Goal: Task Accomplishment & Management: Manage account settings

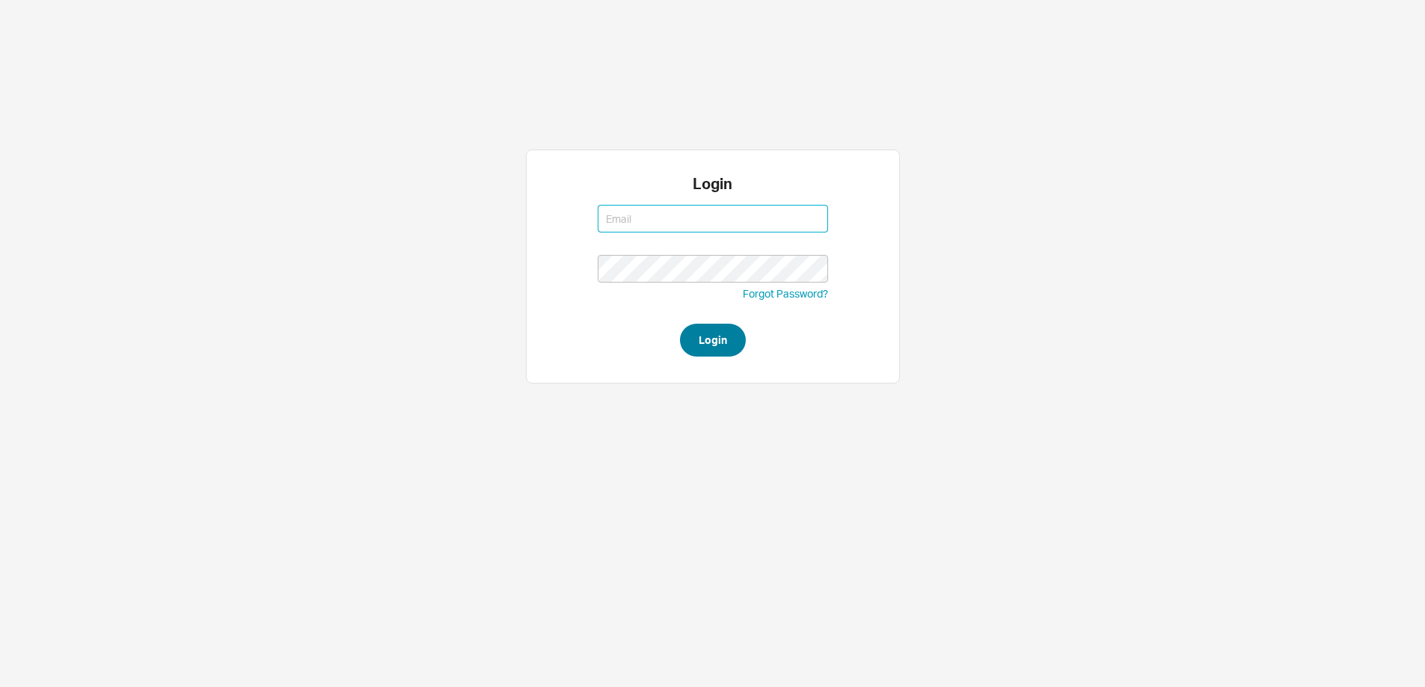
type input "[EMAIL_ADDRESS][DOMAIN_NAME]"
type input "mordy@qualitybath.com"
click at [708, 335] on button "Login" at bounding box center [713, 340] width 66 height 33
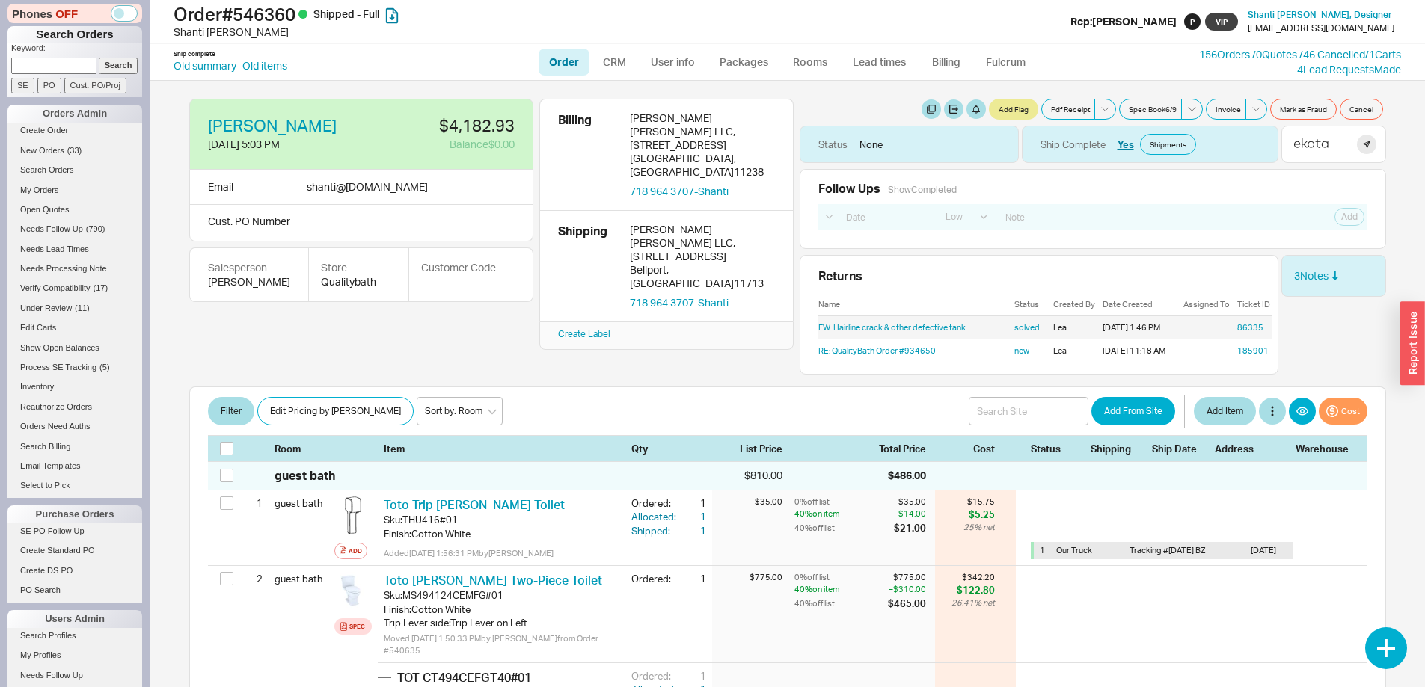
select select "LOW"
click at [1242, 352] on link "185901" at bounding box center [1252, 351] width 31 height 10
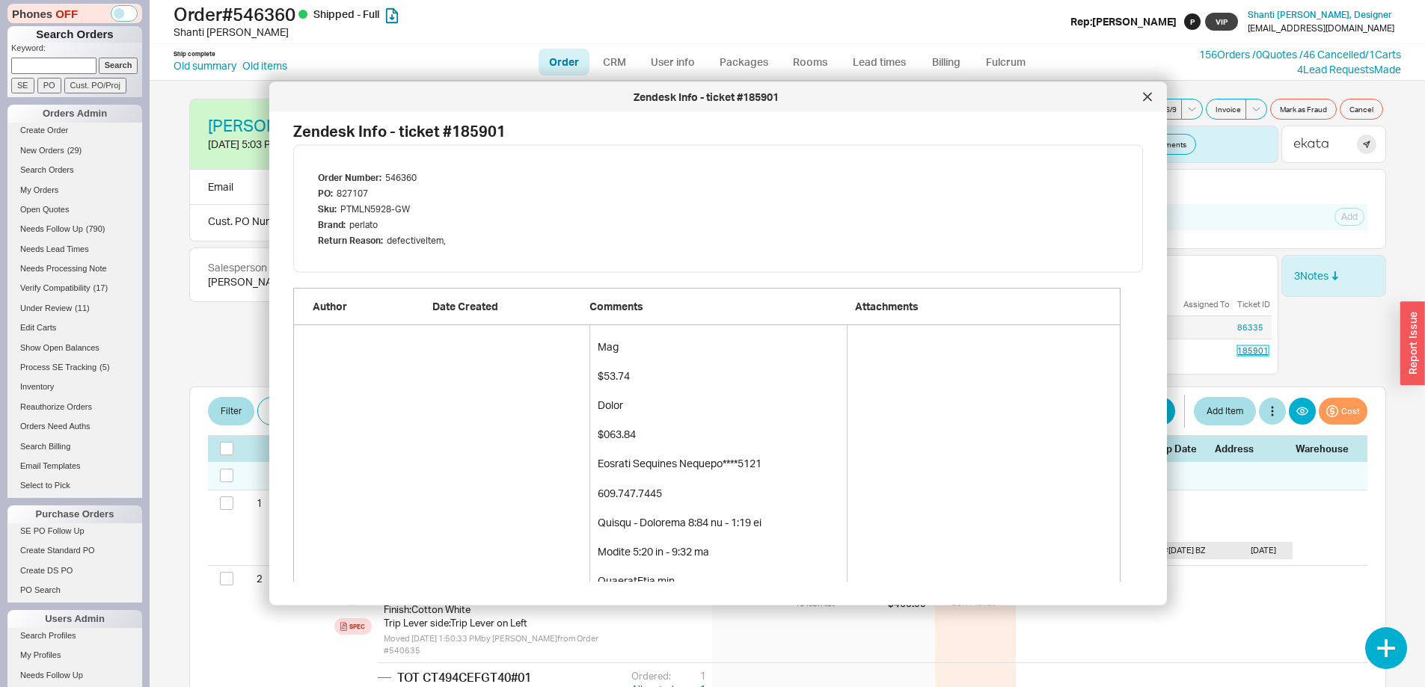
scroll to position [2109, 0]
click at [1150, 94] on icon at bounding box center [1147, 96] width 7 height 7
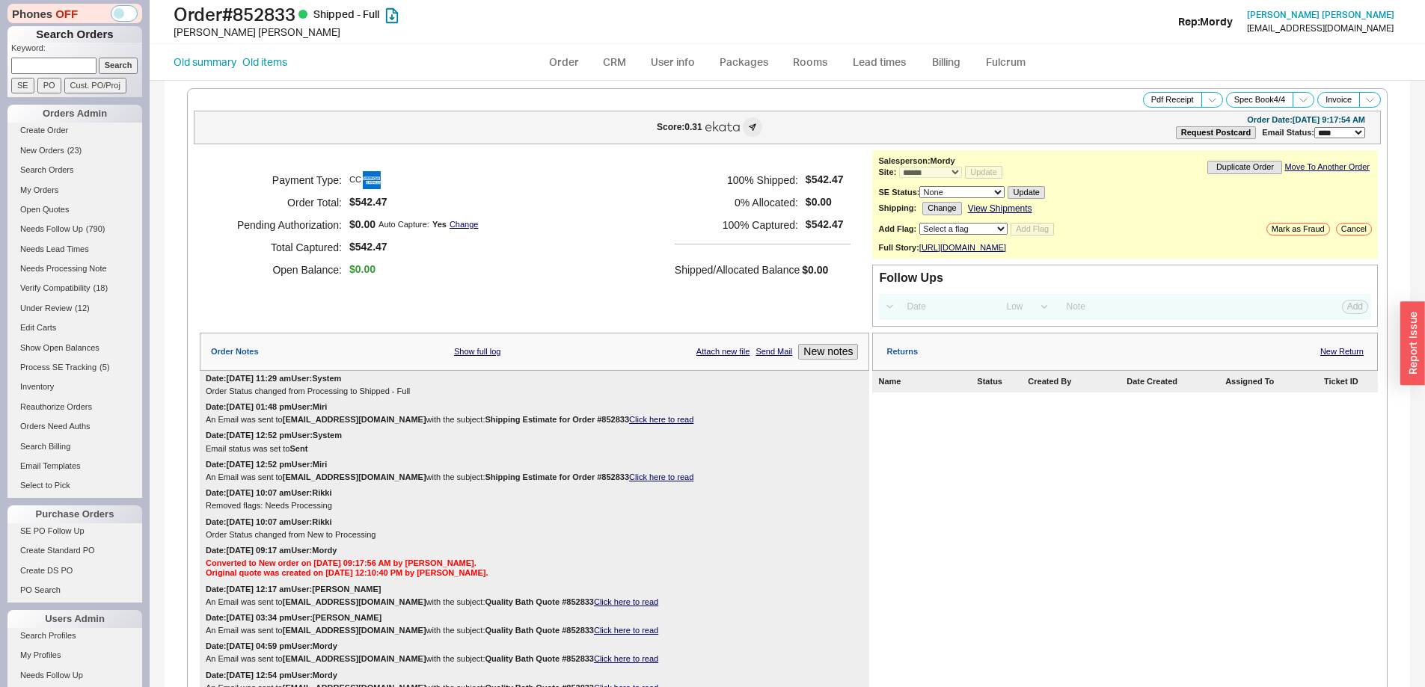
select select "*"
select select "LOW"
select select "3"
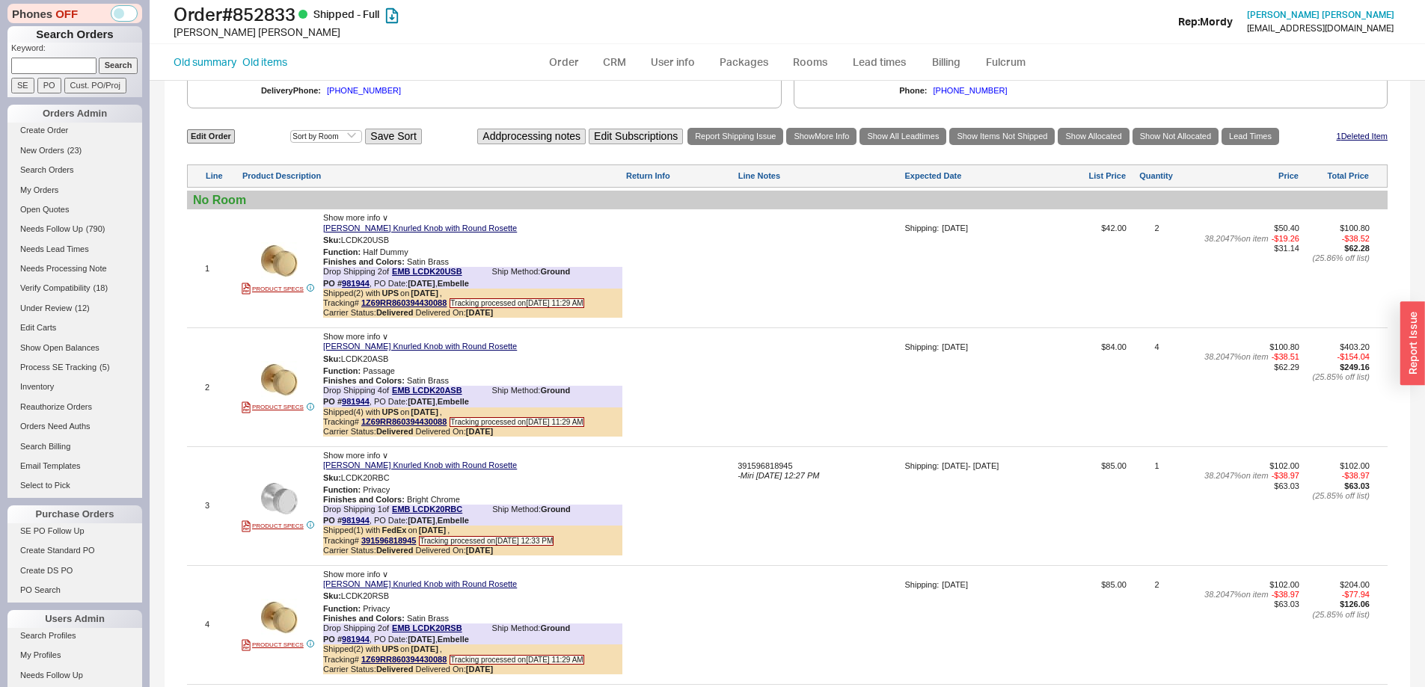
scroll to position [972, 0]
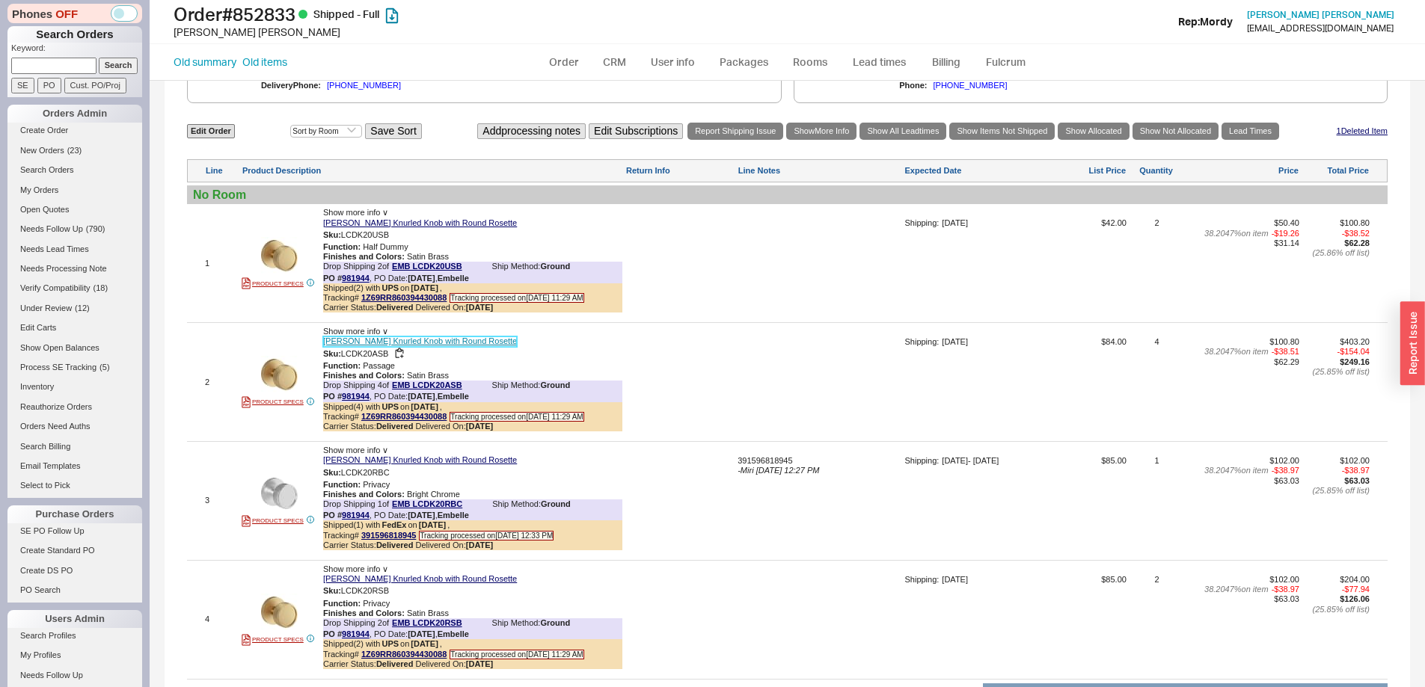
click at [438, 346] on link "Embelle Ember Knurled Knob with Round Rosette" at bounding box center [420, 342] width 194 height 10
click at [459, 346] on link "Embelle Ember Knurled Knob with Round Rosette" at bounding box center [420, 342] width 194 height 10
drag, startPoint x: 342, startPoint y: 364, endPoint x: 390, endPoint y: 364, distance: 47.9
click at [390, 361] on div "Sku: LCDK20ASB" at bounding box center [472, 354] width 299 height 14
copy div "LCDK20ASB"
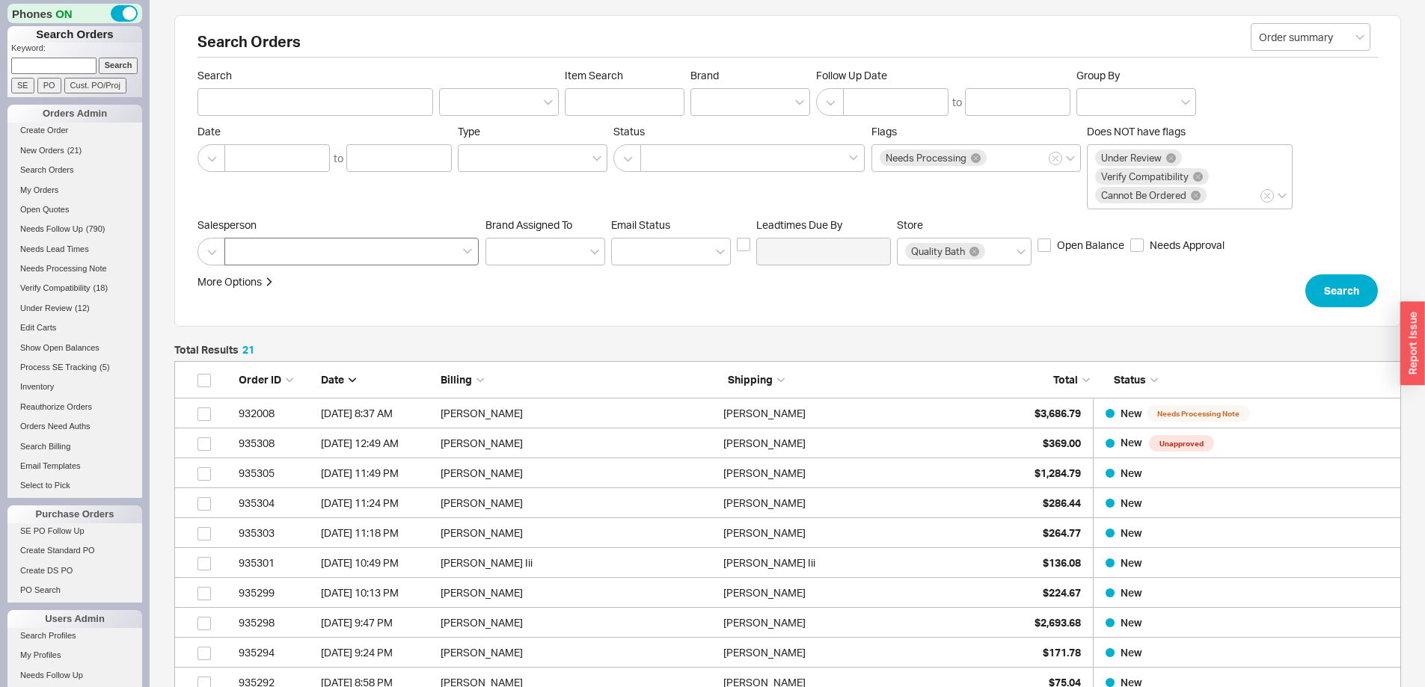
scroll to position [684, 1215]
click at [51, 147] on span "New Orders" at bounding box center [42, 150] width 44 height 9
click at [66, 303] on link "Under Review ( 12 )" at bounding box center [74, 309] width 135 height 16
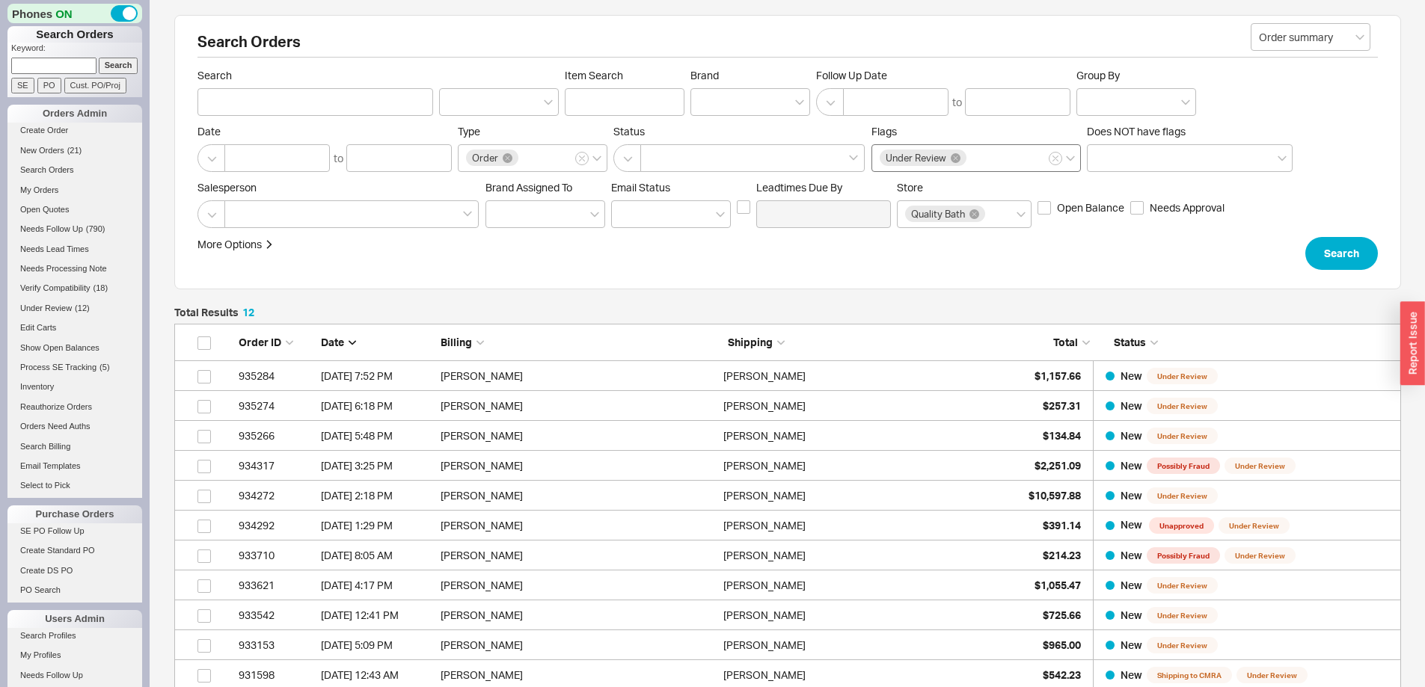
scroll to position [415, 1215]
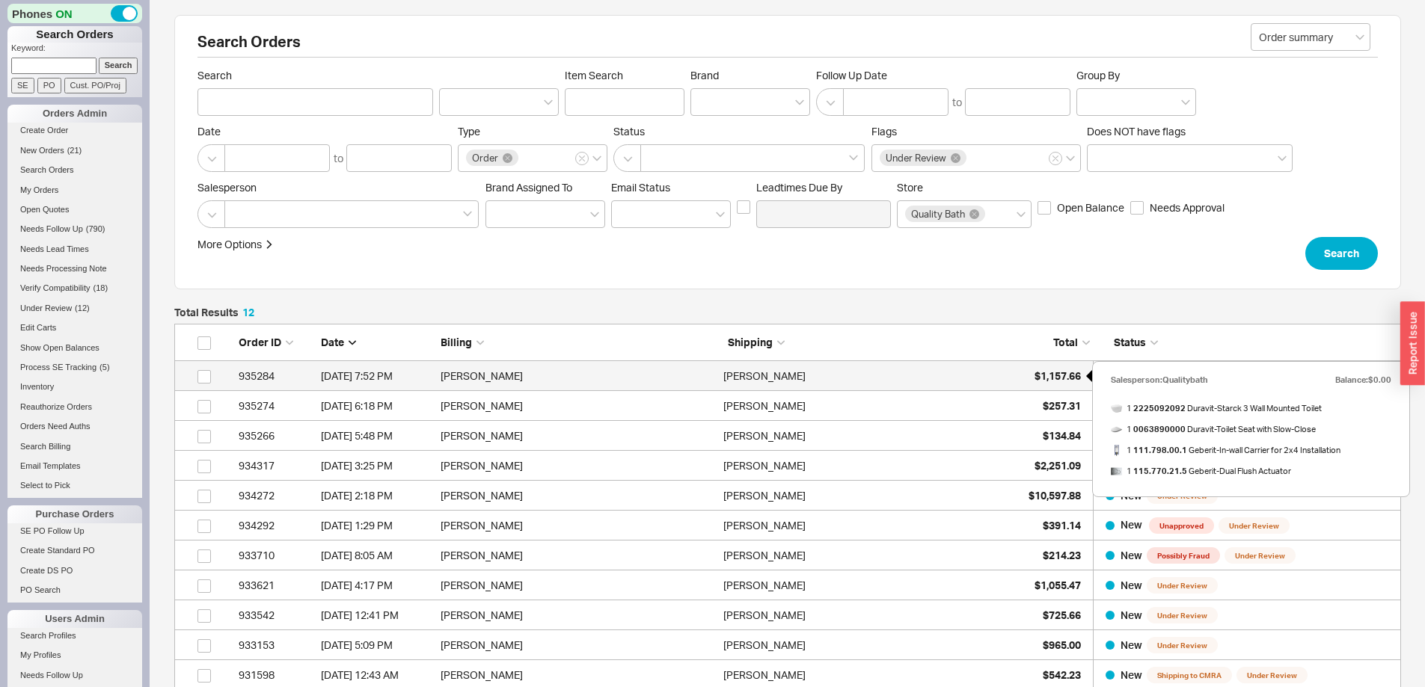
click at [1061, 373] on span "$1,157.66" at bounding box center [1057, 376] width 46 height 13
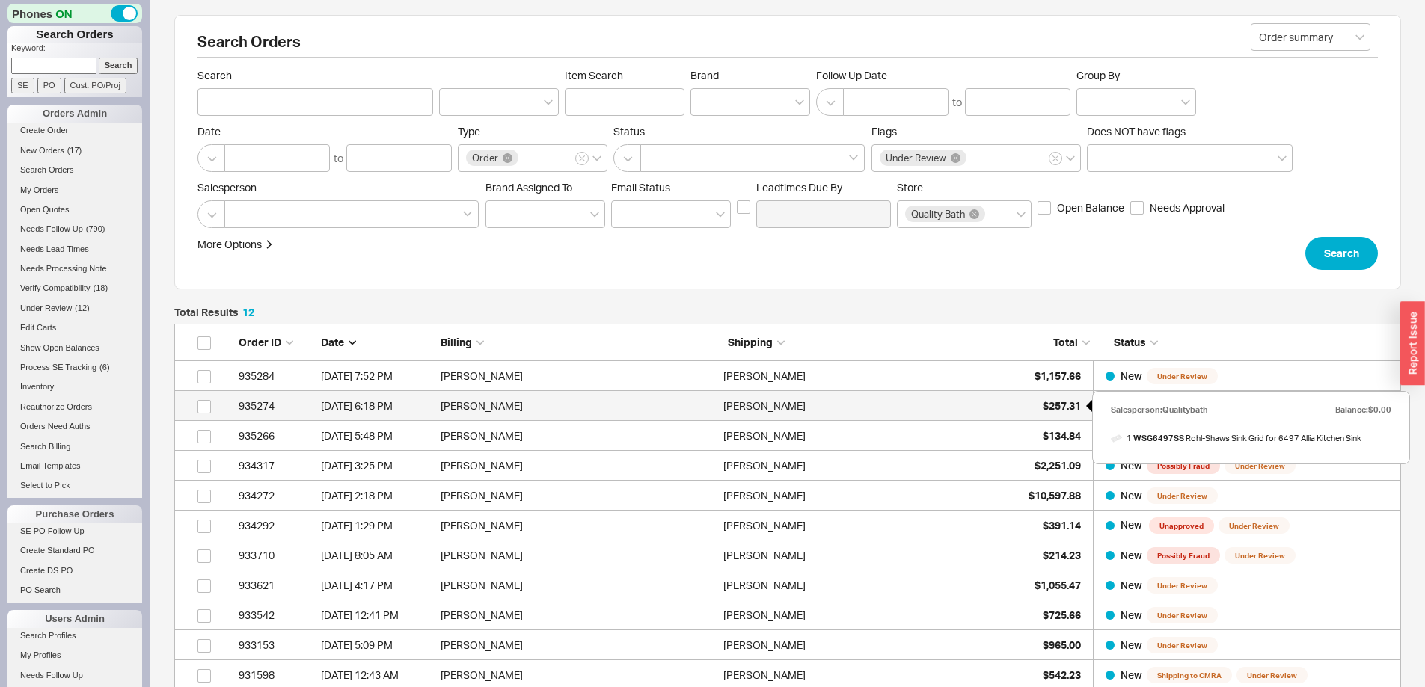
click at [1052, 404] on span "$257.31" at bounding box center [1062, 405] width 38 height 13
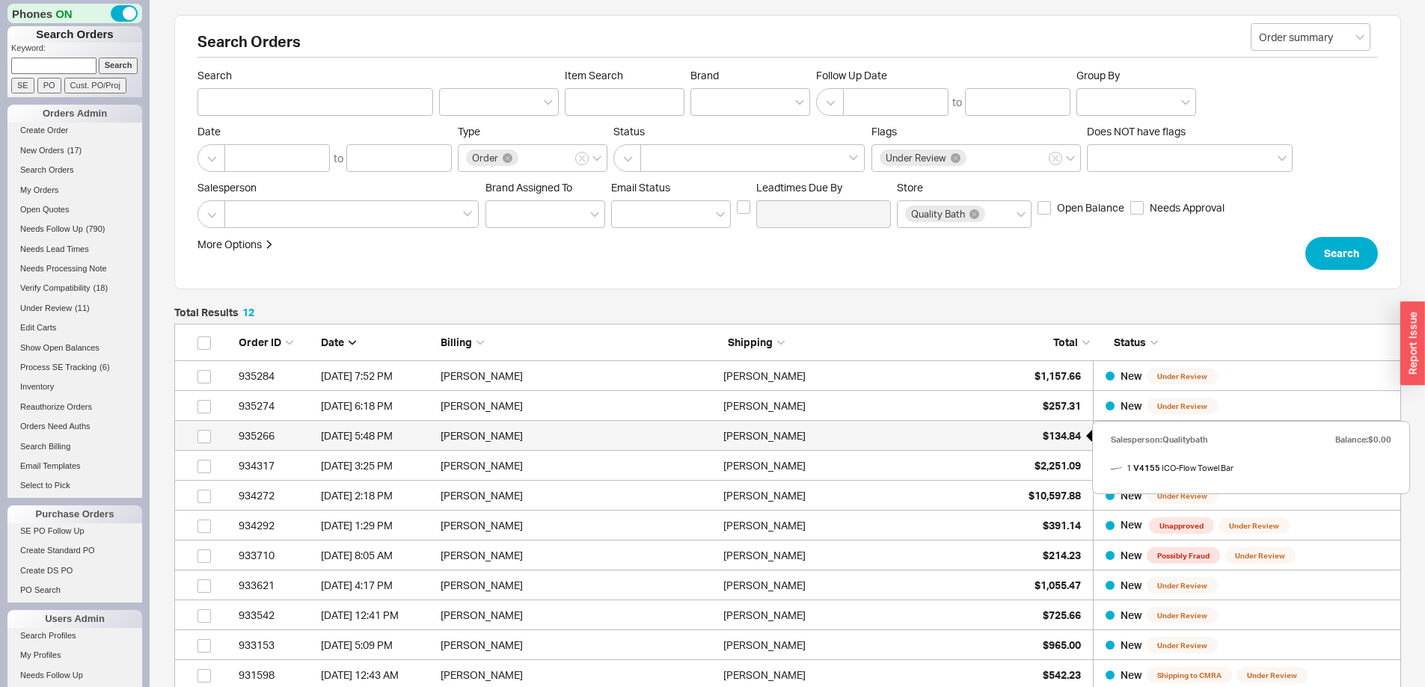
click at [1068, 435] on span "$134.84" at bounding box center [1062, 435] width 38 height 13
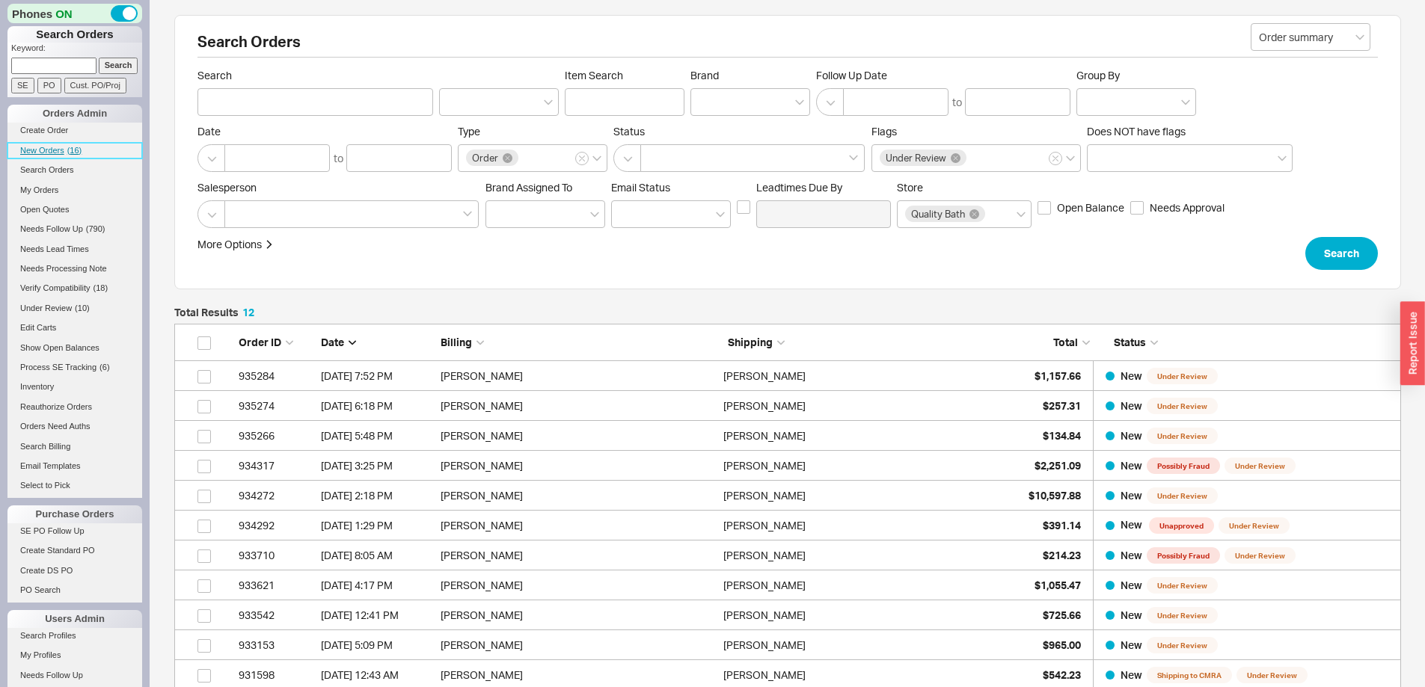
click at [33, 150] on span "New Orders" at bounding box center [42, 150] width 44 height 9
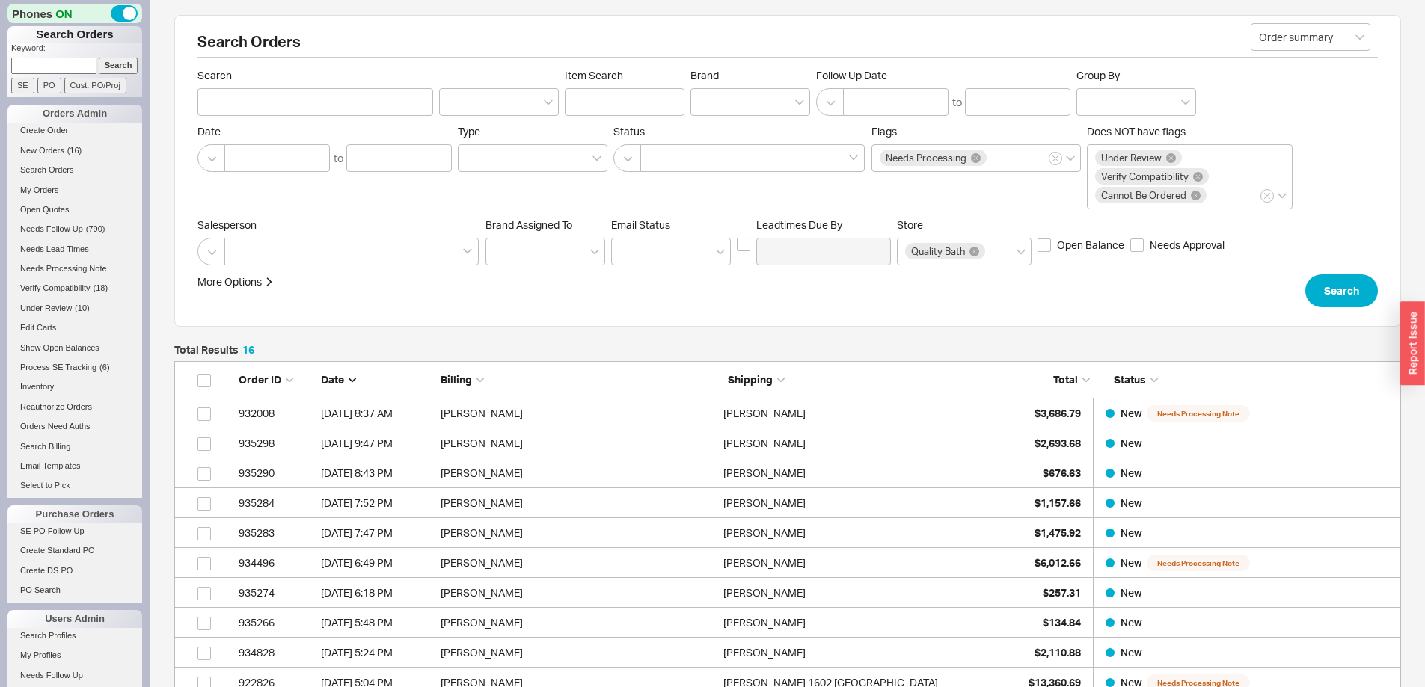
scroll to position [535, 1215]
click at [50, 153] on span "New Orders" at bounding box center [42, 150] width 44 height 9
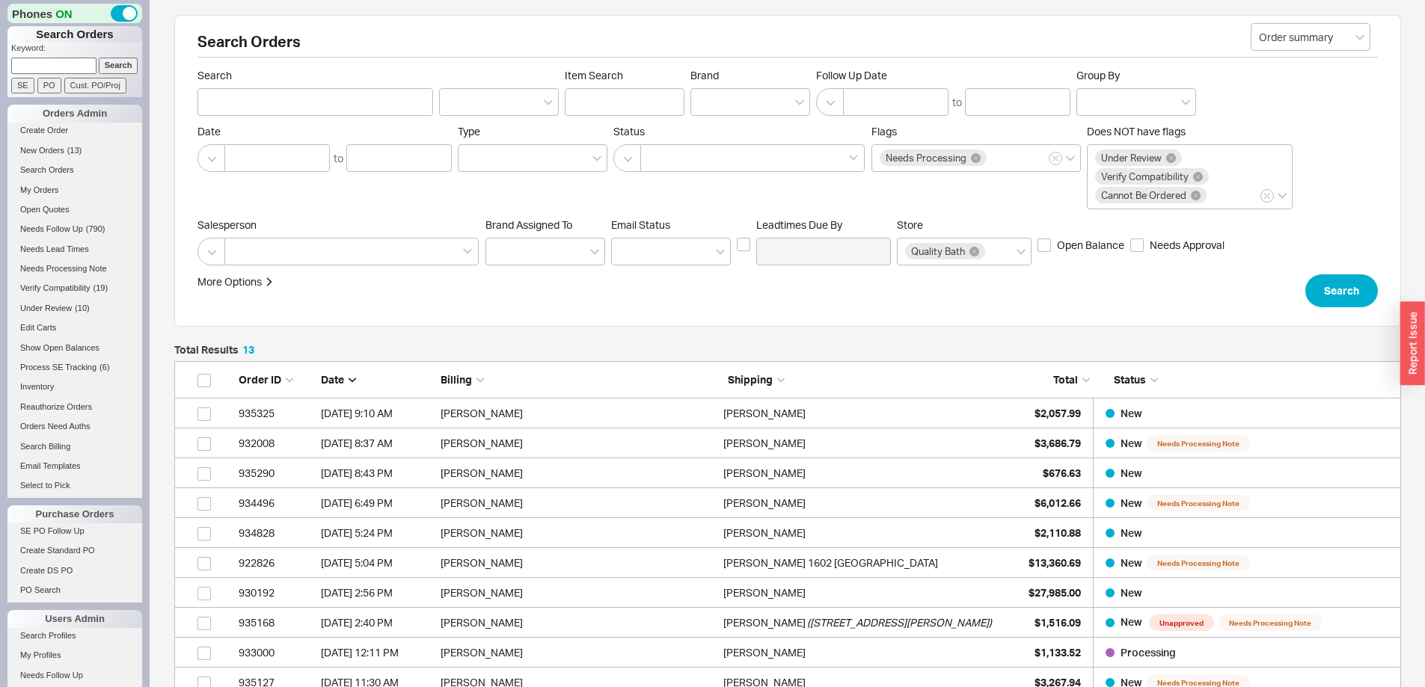
scroll to position [445, 1215]
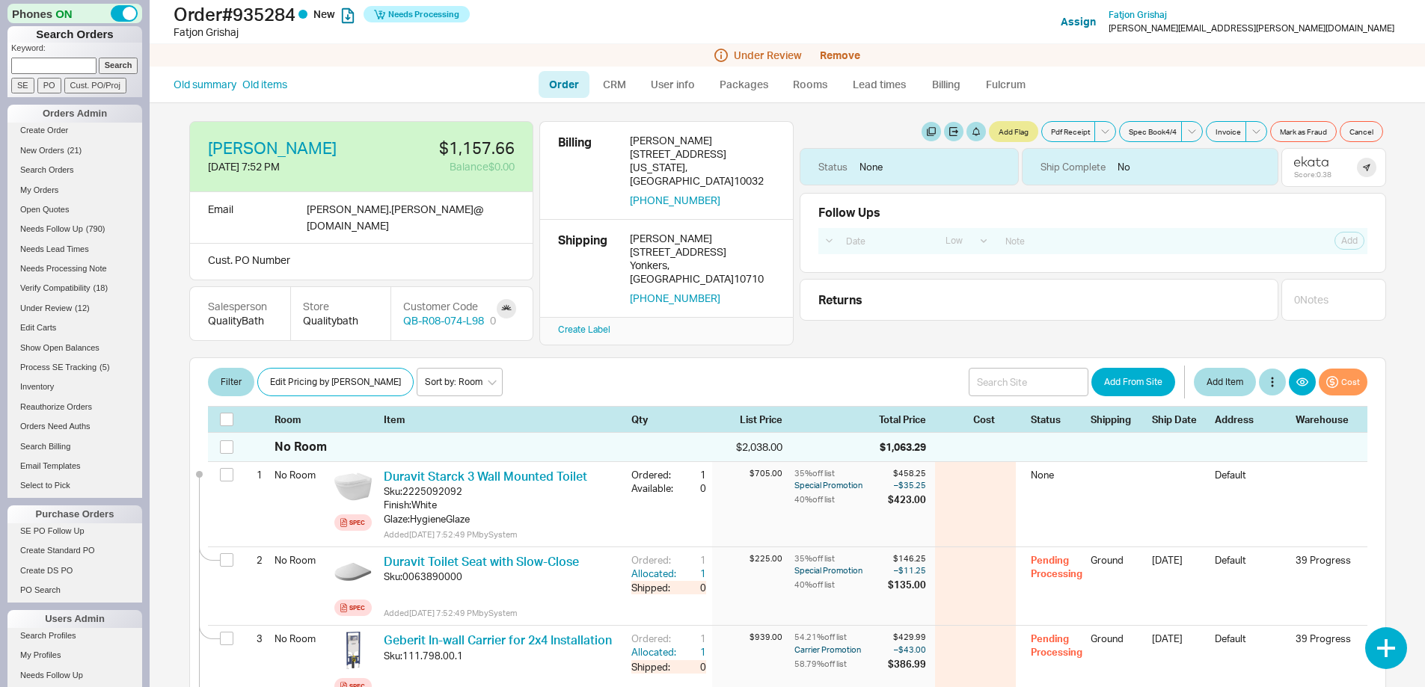
select select "LOW"
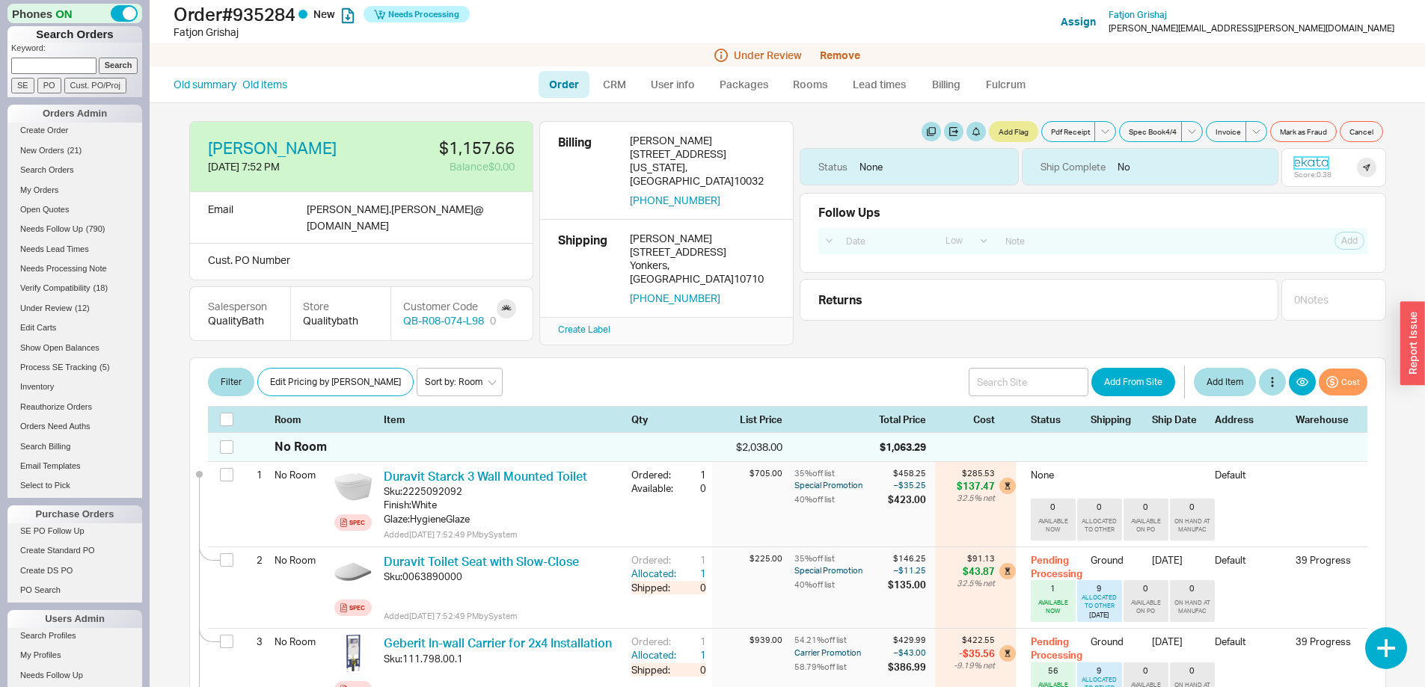
click at [1302, 159] on icon at bounding box center [1311, 161] width 34 height 10
click at [1302, 165] on icon at bounding box center [1311, 161] width 34 height 10
click at [845, 52] on button "Remove" at bounding box center [840, 55] width 40 height 12
click at [1055, 70] on button "Yes" at bounding box center [1051, 67] width 31 height 21
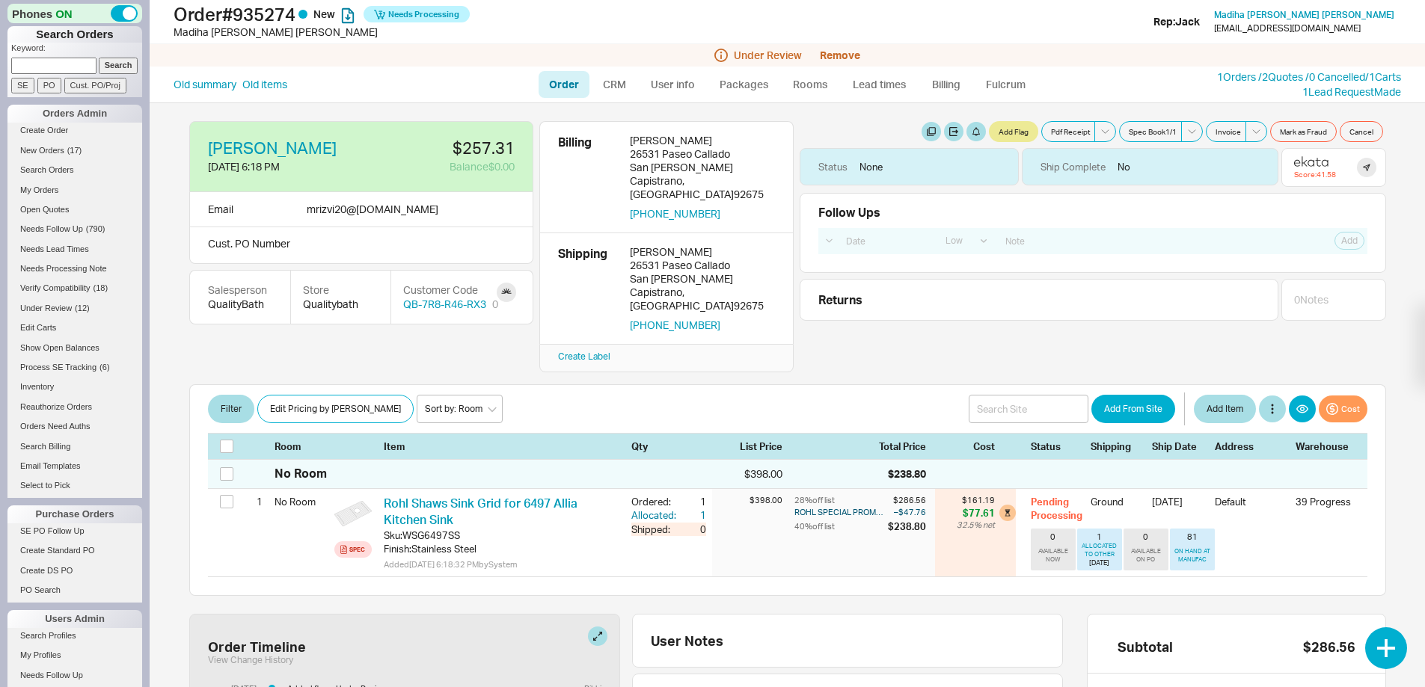
select select "LOW"
click at [1315, 160] on icon at bounding box center [1317, 162] width 5 height 8
click at [847, 53] on button "Remove" at bounding box center [840, 55] width 40 height 12
click at [1054, 68] on button "Yes" at bounding box center [1051, 67] width 31 height 21
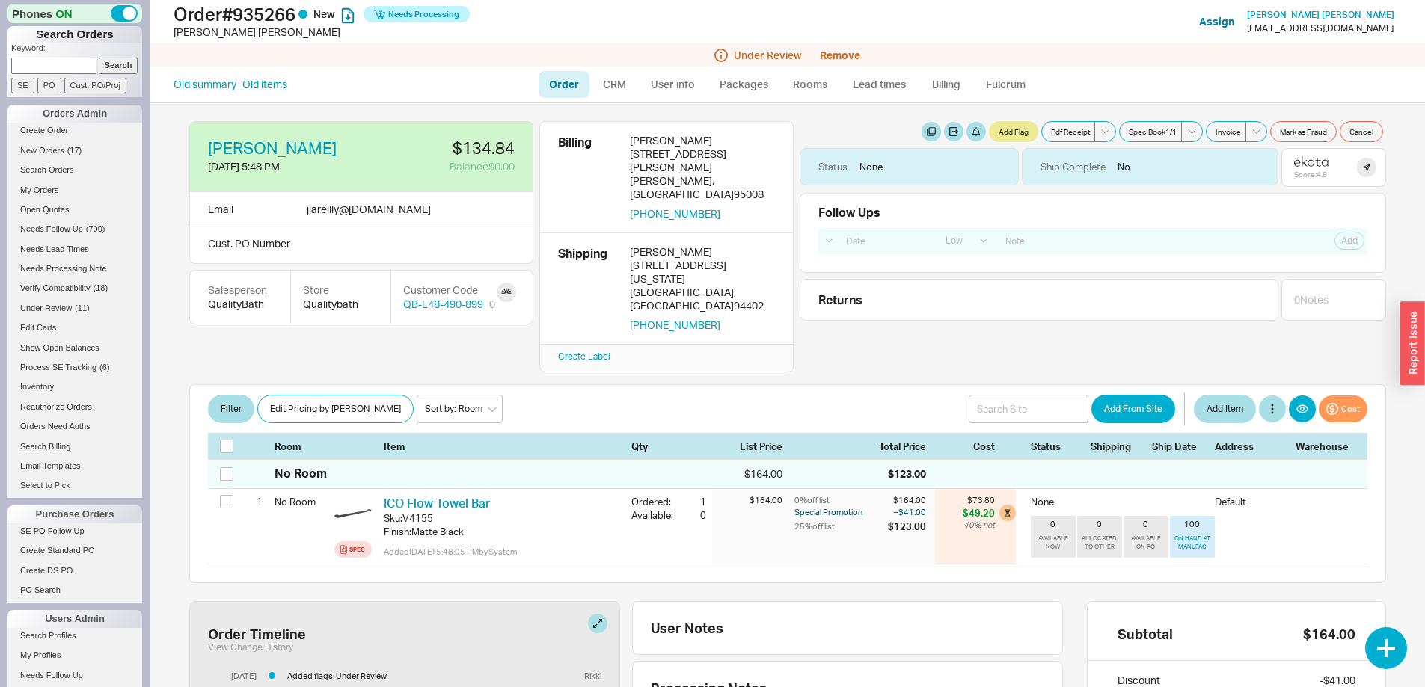
select select "LOW"
click at [1315, 161] on icon at bounding box center [1317, 162] width 5 height 8
click at [841, 52] on button "Remove" at bounding box center [840, 55] width 40 height 12
click at [1053, 71] on button "Yes" at bounding box center [1051, 67] width 31 height 21
